Goal: Task Accomplishment & Management: Use online tool/utility

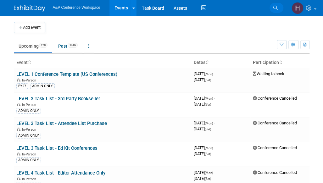
click at [276, 3] on link "Search" at bounding box center [276, 8] width 14 height 10
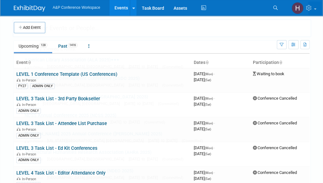
click at [313, 11] on body "A&P Conference Workspace Events Add Event Bulk Upload Events Shareable Event Bo…" at bounding box center [161, 91] width 323 height 183
click at [180, 10] on link "Assets" at bounding box center [179, 8] width 23 height 16
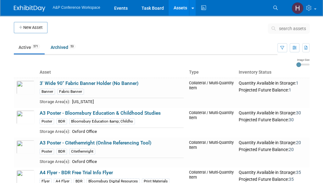
click at [289, 31] on span "search assets" at bounding box center [292, 28] width 27 height 5
click at [295, 24] on button "search assets" at bounding box center [288, 29] width 41 height 10
click at [283, 26] on span "search assets" at bounding box center [292, 28] width 27 height 5
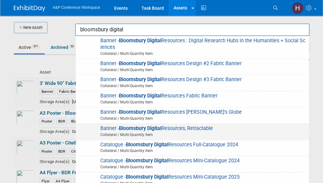
scroll to position [141, 0]
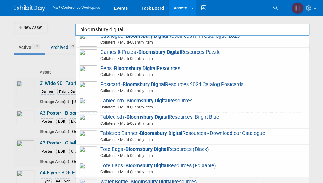
click at [148, 180] on strong "Bloomsbury Digital" at bounding box center [151, 182] width 42 height 6
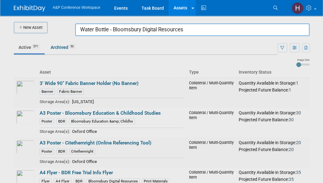
drag, startPoint x: 238, startPoint y: 32, endPoint x: 51, endPoint y: 11, distance: 188.6
click at [51, 11] on body "A&P Conference Workspace Events Task Board Assets New Asset Search Assets Bulk …" at bounding box center [161, 91] width 323 height 183
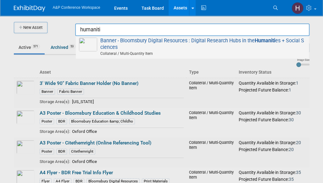
click at [116, 51] on span "Banner - Bloomsbury Digital Resources : Digital Research Hubs in the Humaniti e…" at bounding box center [192, 47] width 226 height 19
type input "Banner - Bloomsbury Digital Resources : Digital Research Hubs in the Humanities…"
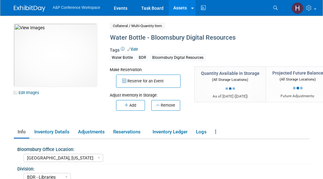
select select "[GEOGRAPHIC_DATA], [US_STATE]"
select select "BDR - Libraries"
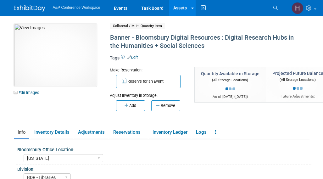
select select "[US_STATE]"
select select "BDR - Libraries"
select select "[PERSON_NAME]"
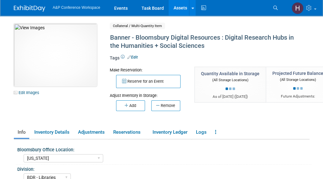
click at [60, 69] on img at bounding box center [55, 55] width 83 height 63
